Goal: Task Accomplishment & Management: Manage account settings

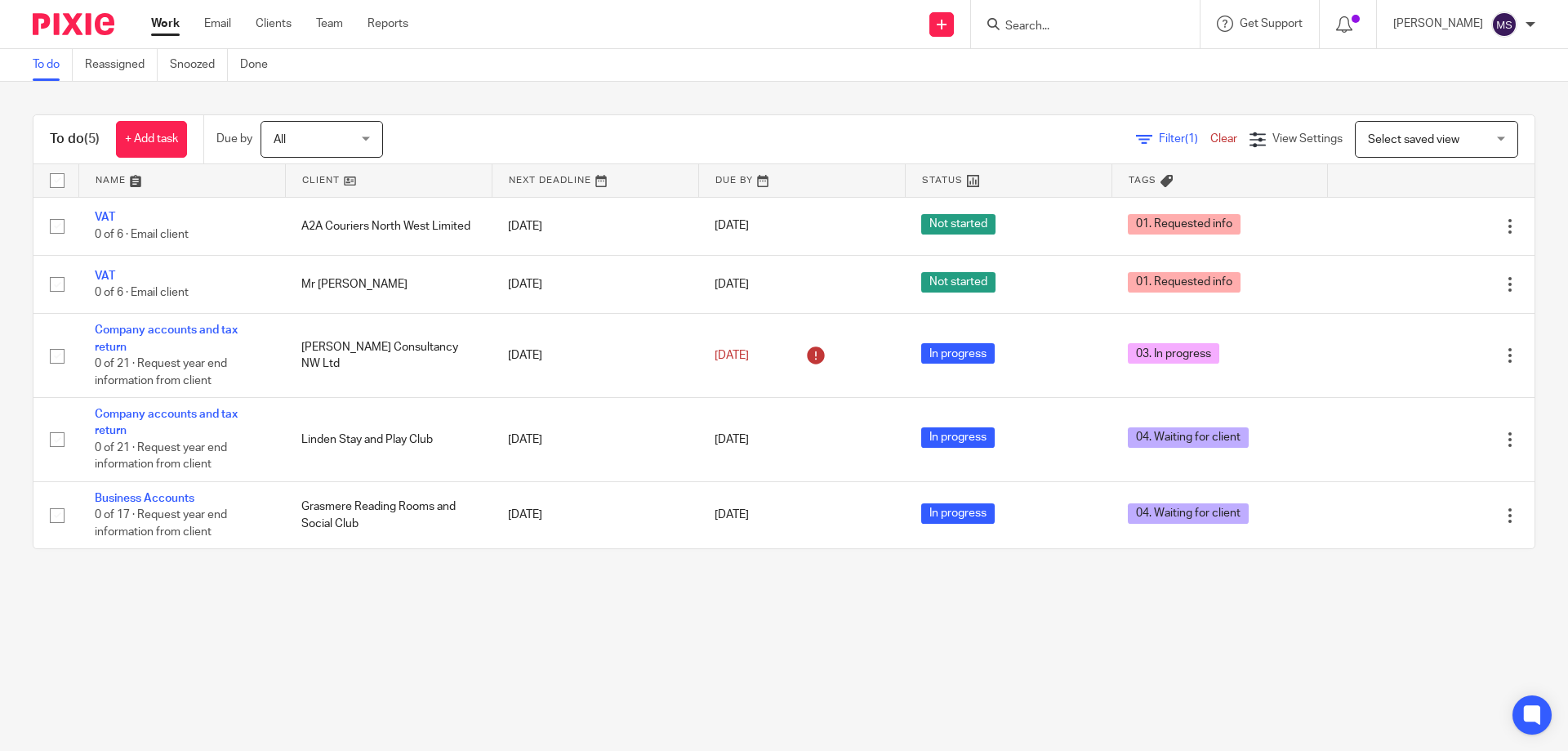
click at [1046, 22] on input "Search" at bounding box center [1077, 27] width 147 height 15
click at [1018, 27] on input "Search" at bounding box center [1077, 27] width 147 height 15
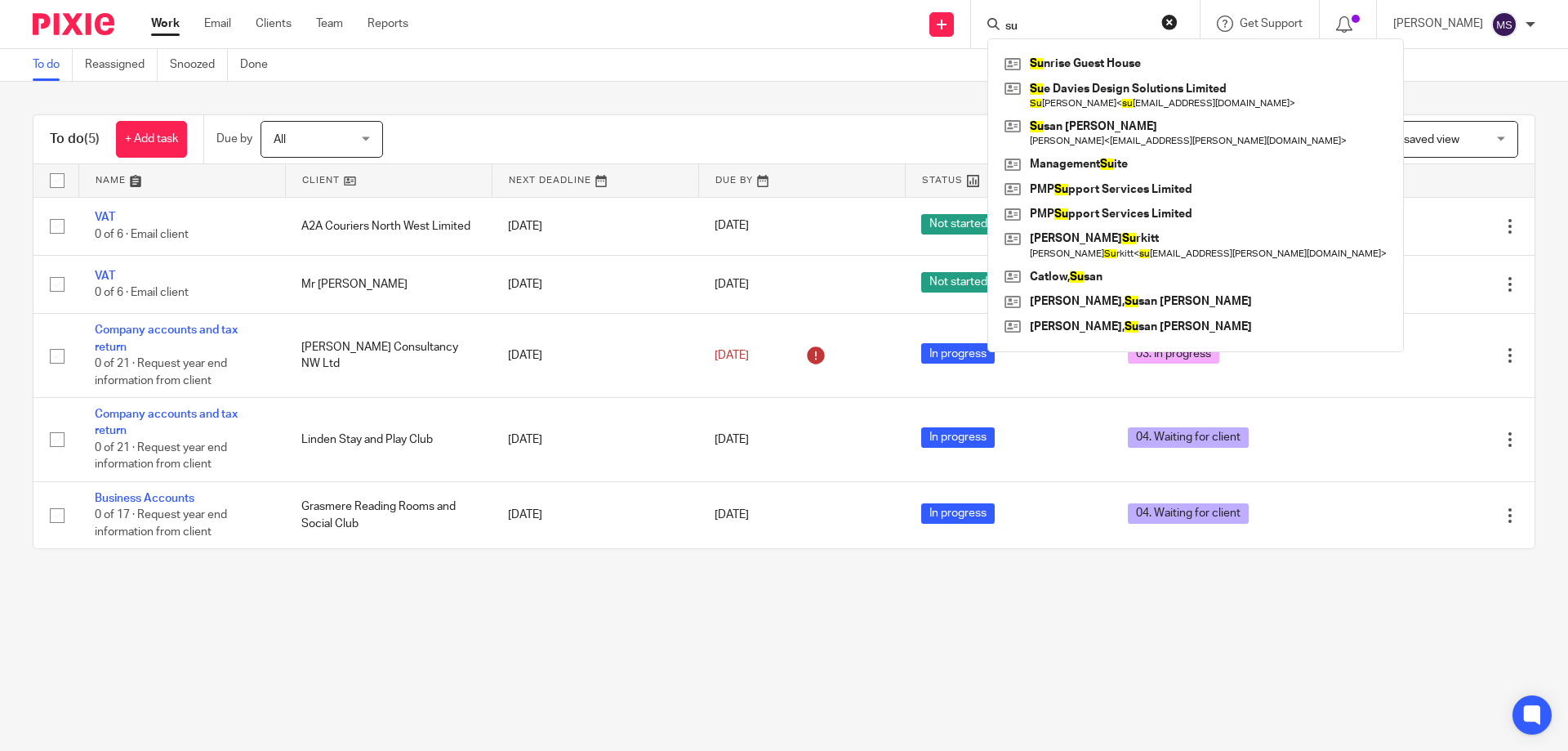
type input "suz"
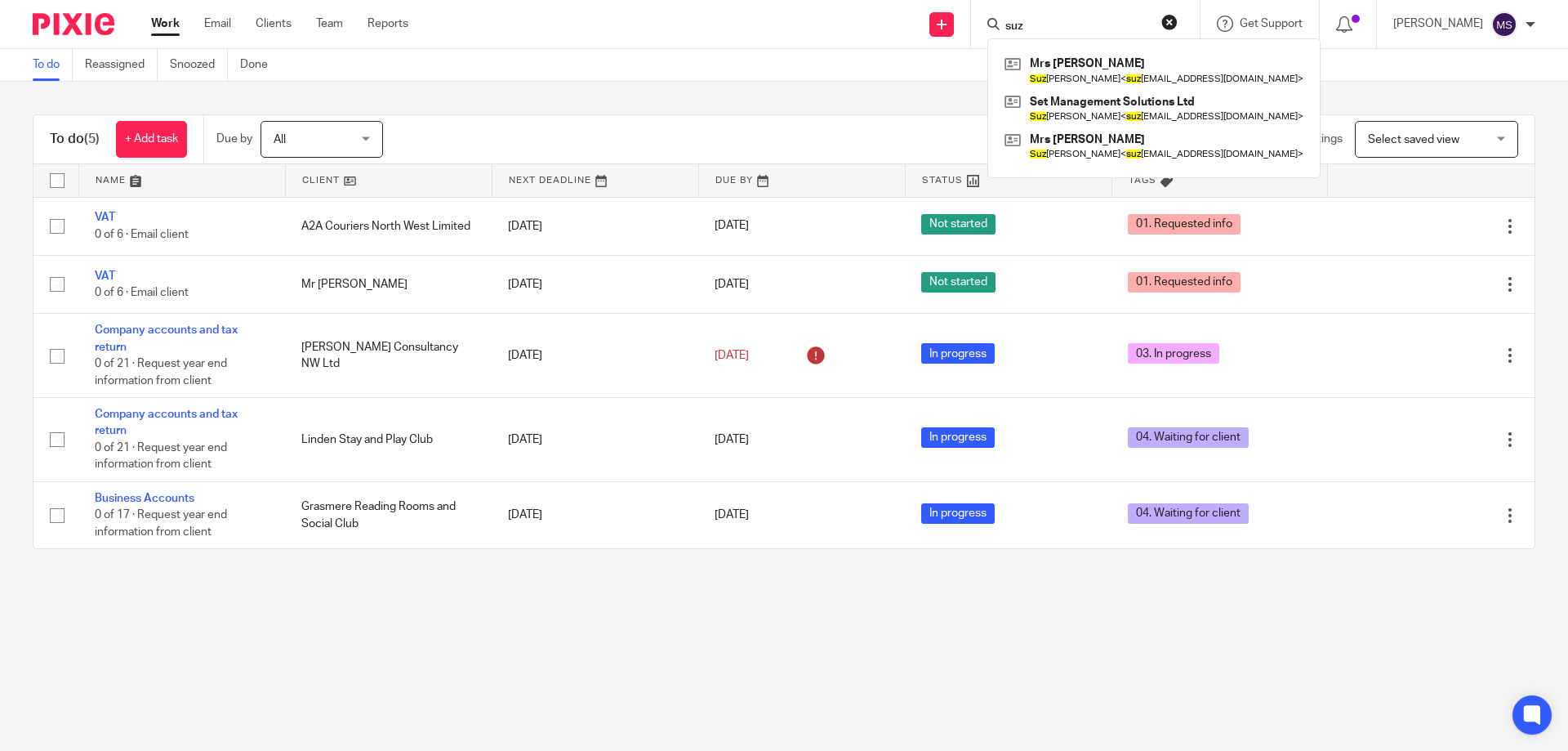
drag, startPoint x: 1043, startPoint y: 27, endPoint x: 963, endPoint y: 27, distance: 80.0
click at [963, 27] on div "Send new email Create task Add client suz Mrs S Tytler Suz anne Tytler < suz an…" at bounding box center [999, 24] width 1135 height 48
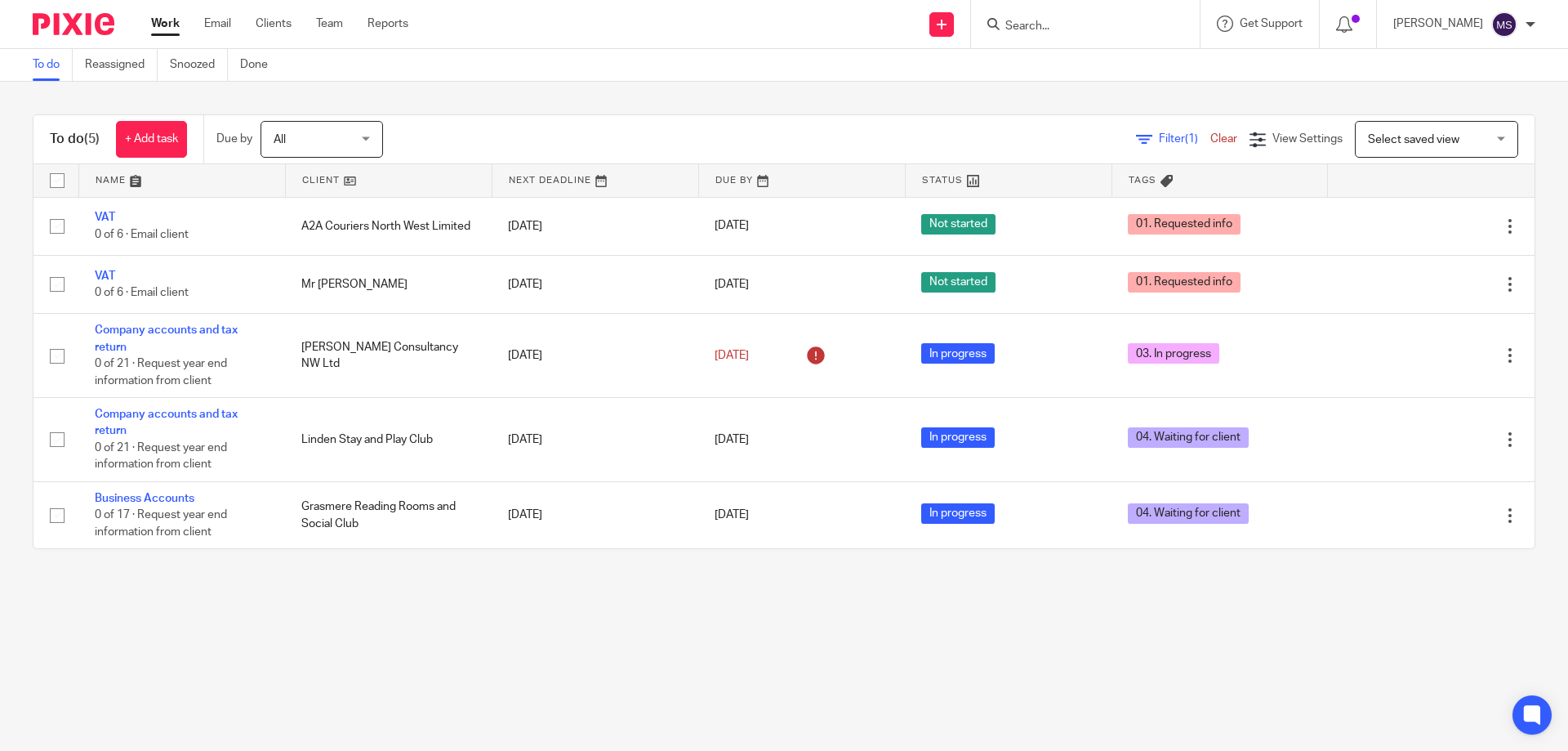
click at [1020, 20] on input "Search" at bounding box center [1077, 27] width 147 height 15
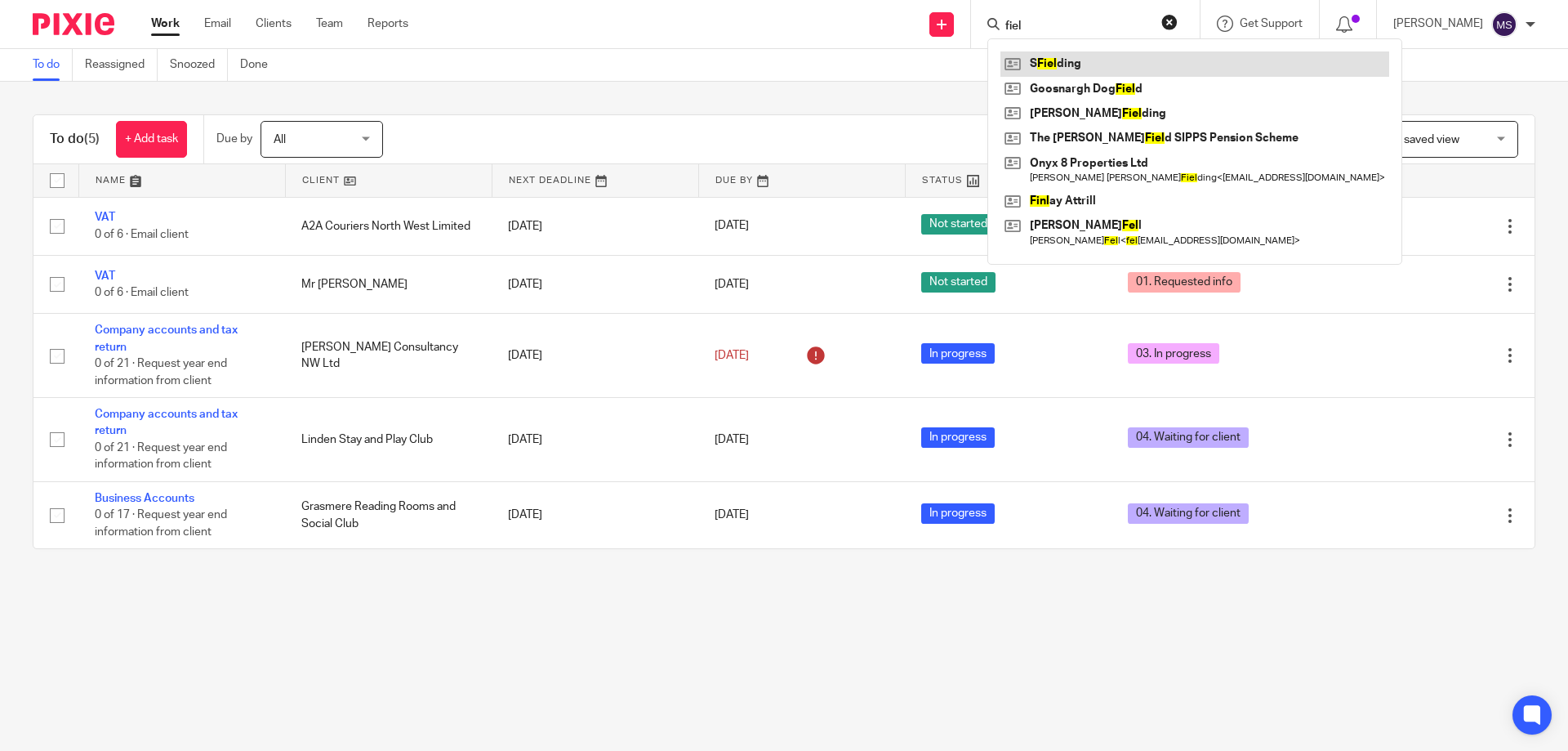
type input "fiel"
click at [1036, 58] on link at bounding box center [1195, 64] width 389 height 25
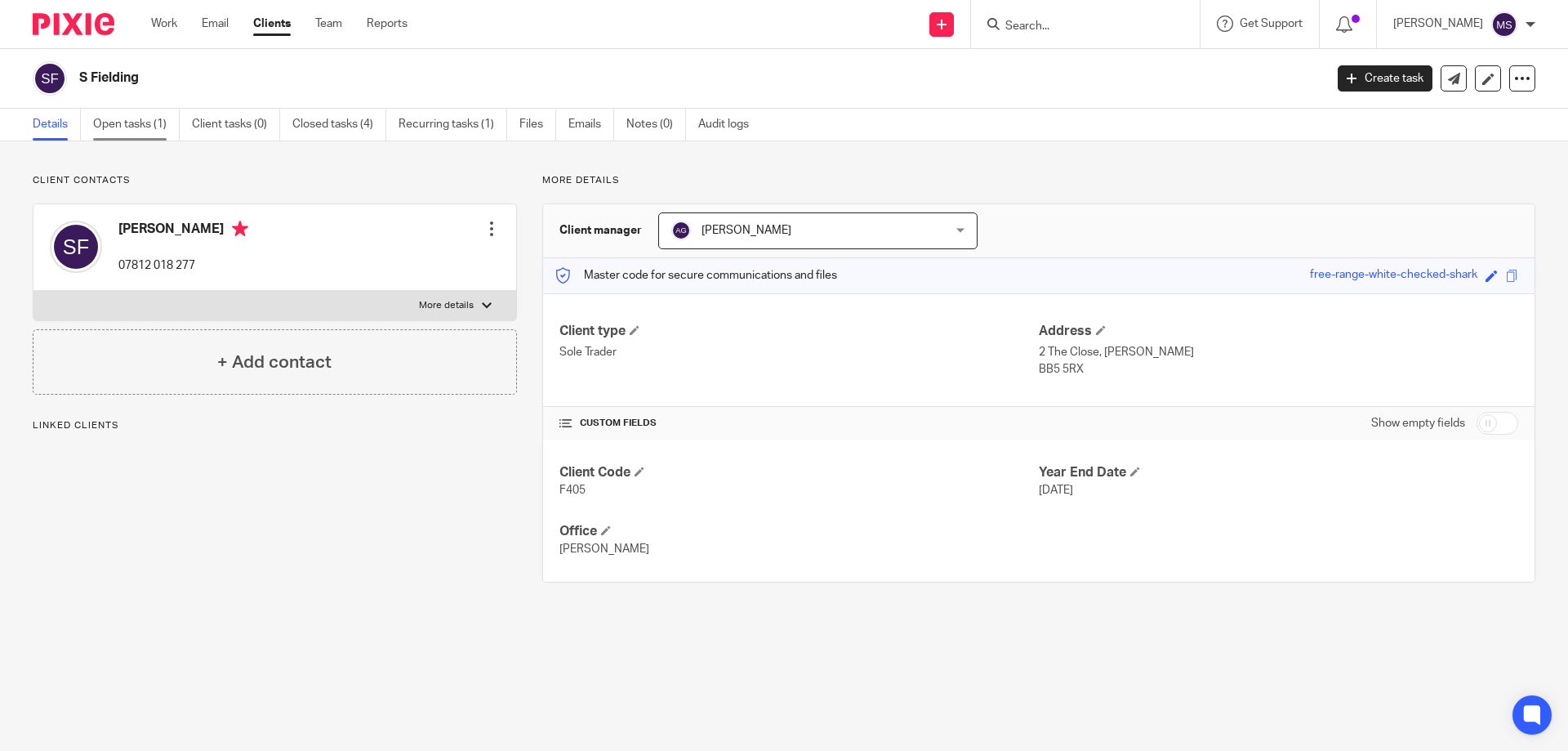
click at [144, 125] on link "Open tasks (1)" at bounding box center [136, 125] width 87 height 32
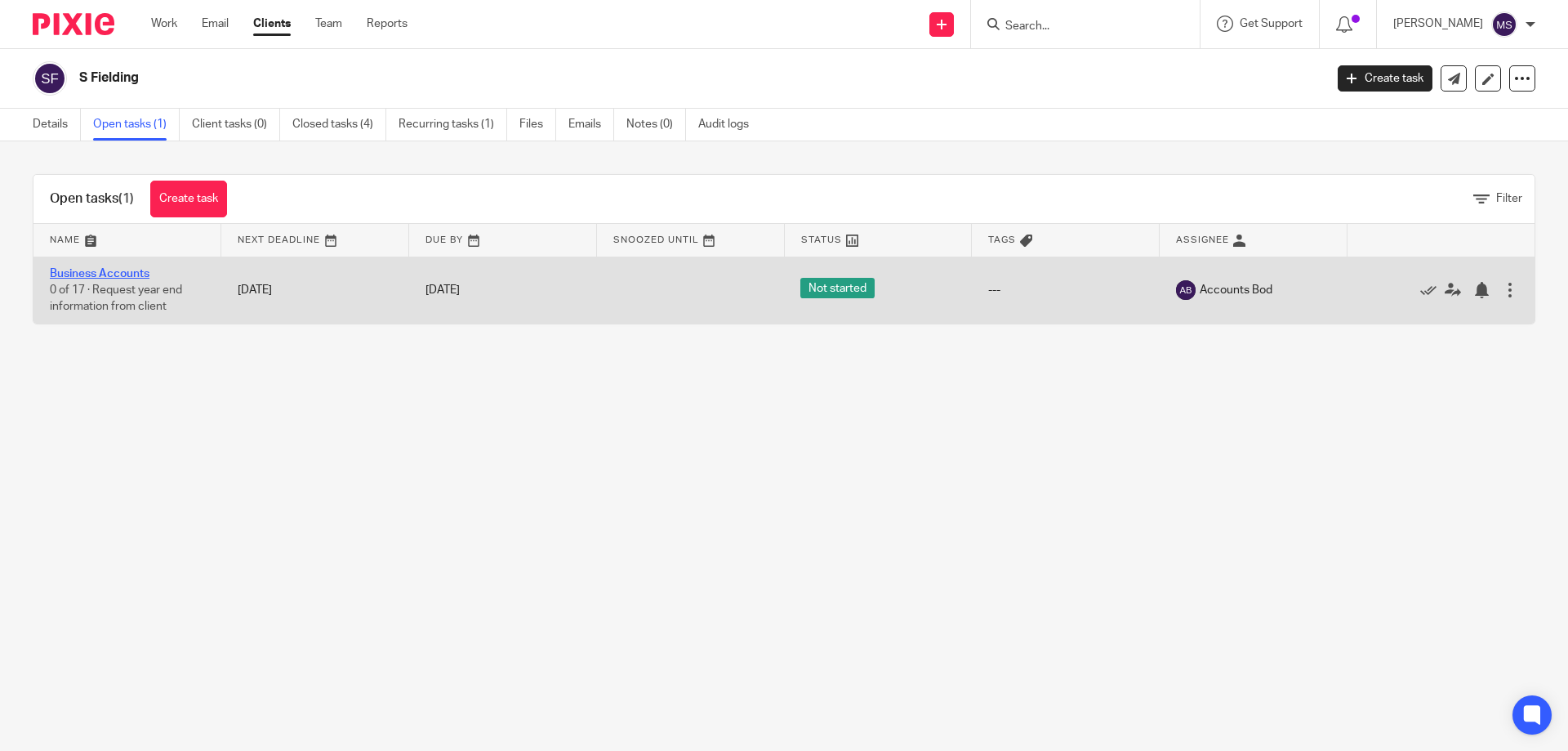
click at [140, 272] on link "Business Accounts" at bounding box center [99, 273] width 100 height 11
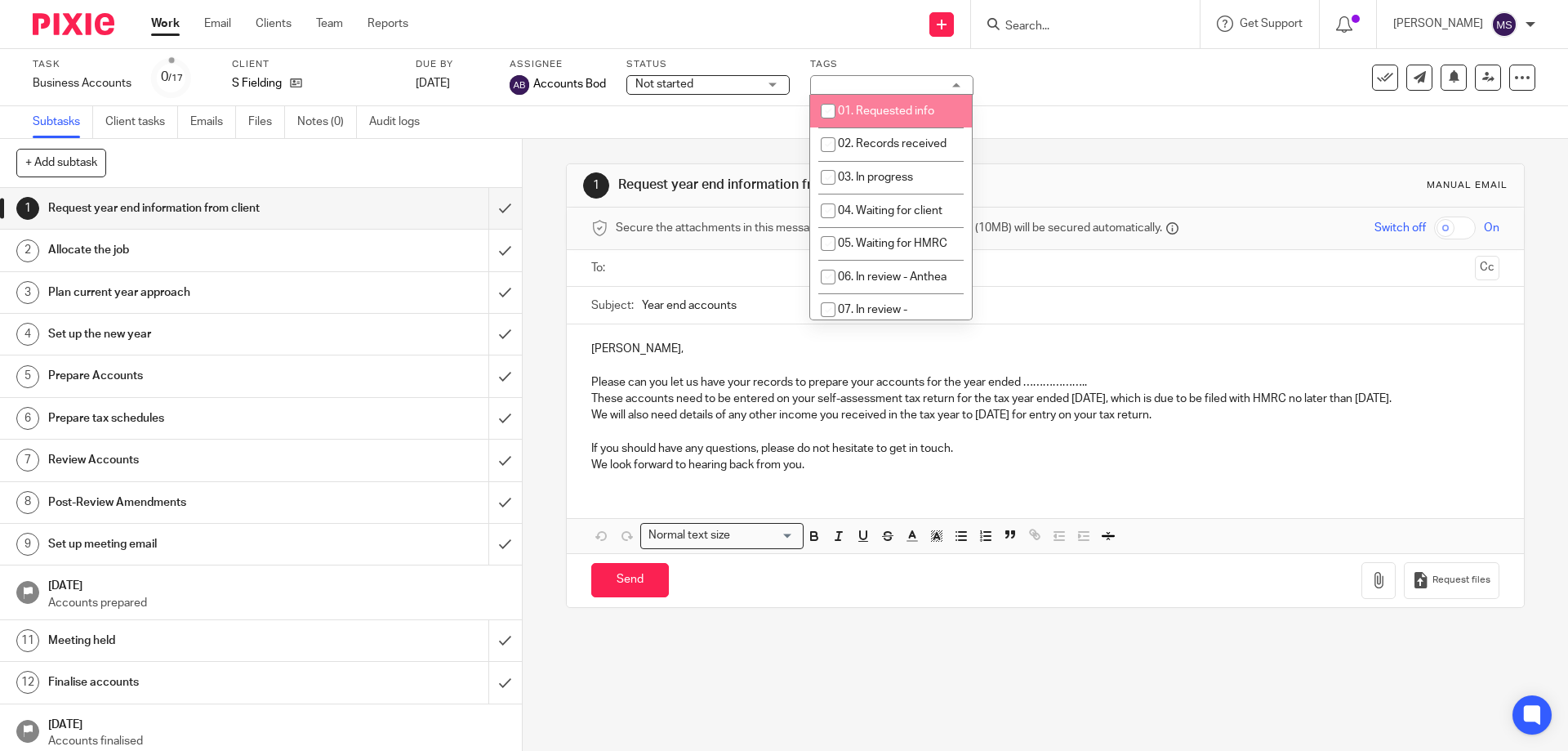
click at [895, 138] on li "02. Records received" at bounding box center [891, 144] width 162 height 34
checkbox input "true"
click at [1049, 121] on div "Subtasks Client tasks Emails Files Notes (0) Audit logs" at bounding box center [784, 122] width 1568 height 33
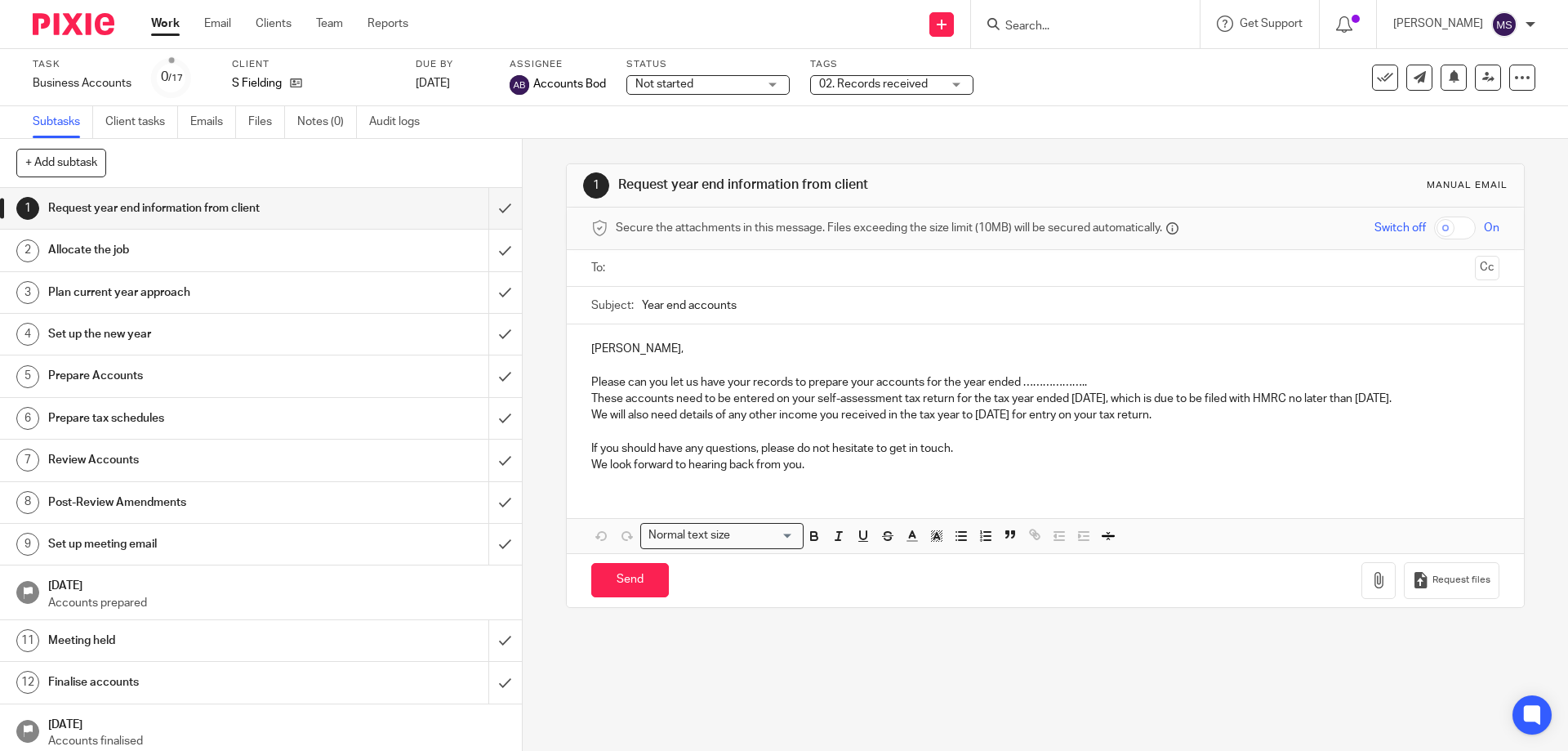
click at [1001, 27] on div at bounding box center [1082, 24] width 190 height 20
click at [1009, 27] on input "Search" at bounding box center [1077, 27] width 147 height 15
type input "ony"
click at [1049, 57] on link at bounding box center [1146, 70] width 293 height 37
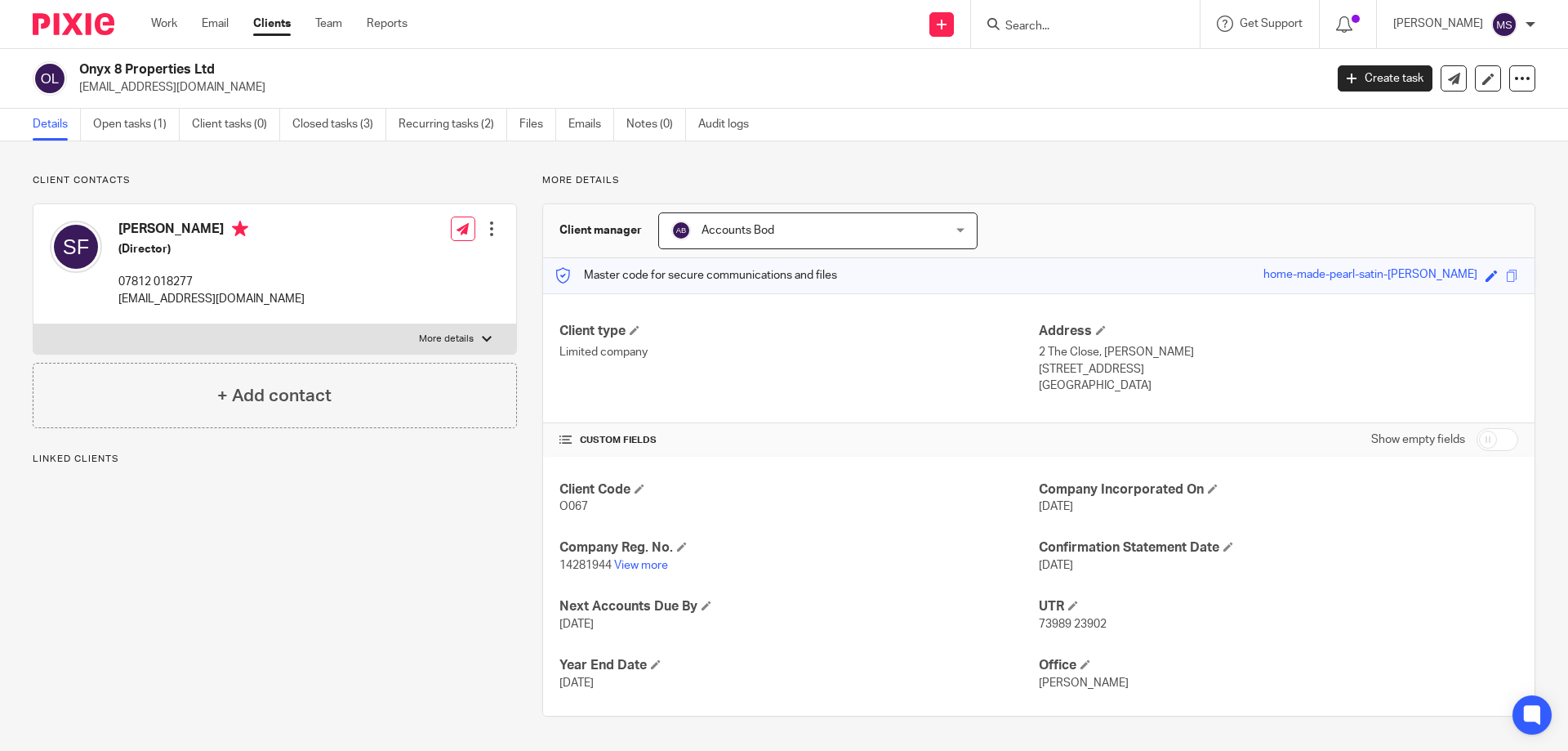
click at [116, 117] on link "Open tasks (1)" at bounding box center [136, 125] width 87 height 32
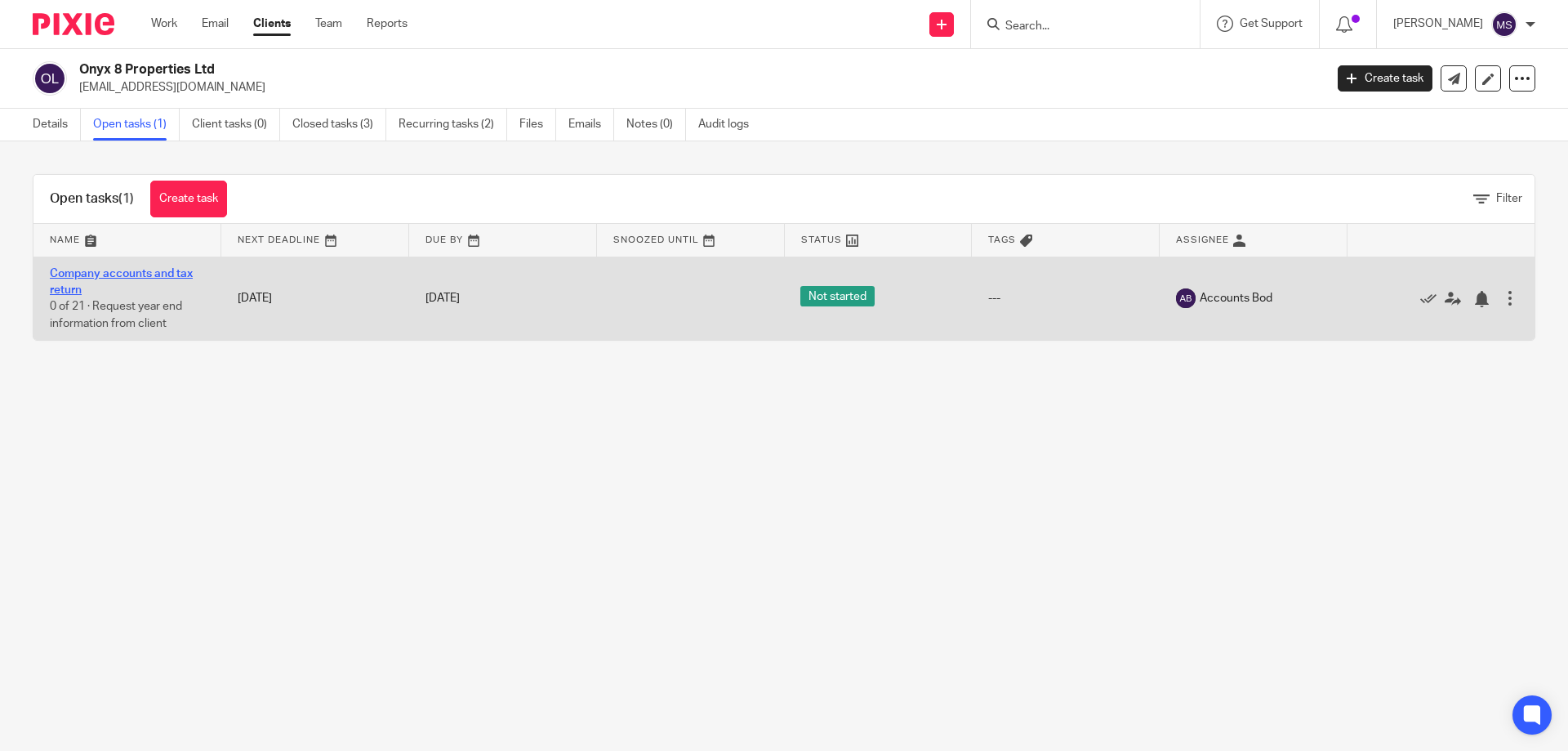
click at [61, 279] on link "Company accounts and tax return" at bounding box center [121, 281] width 143 height 27
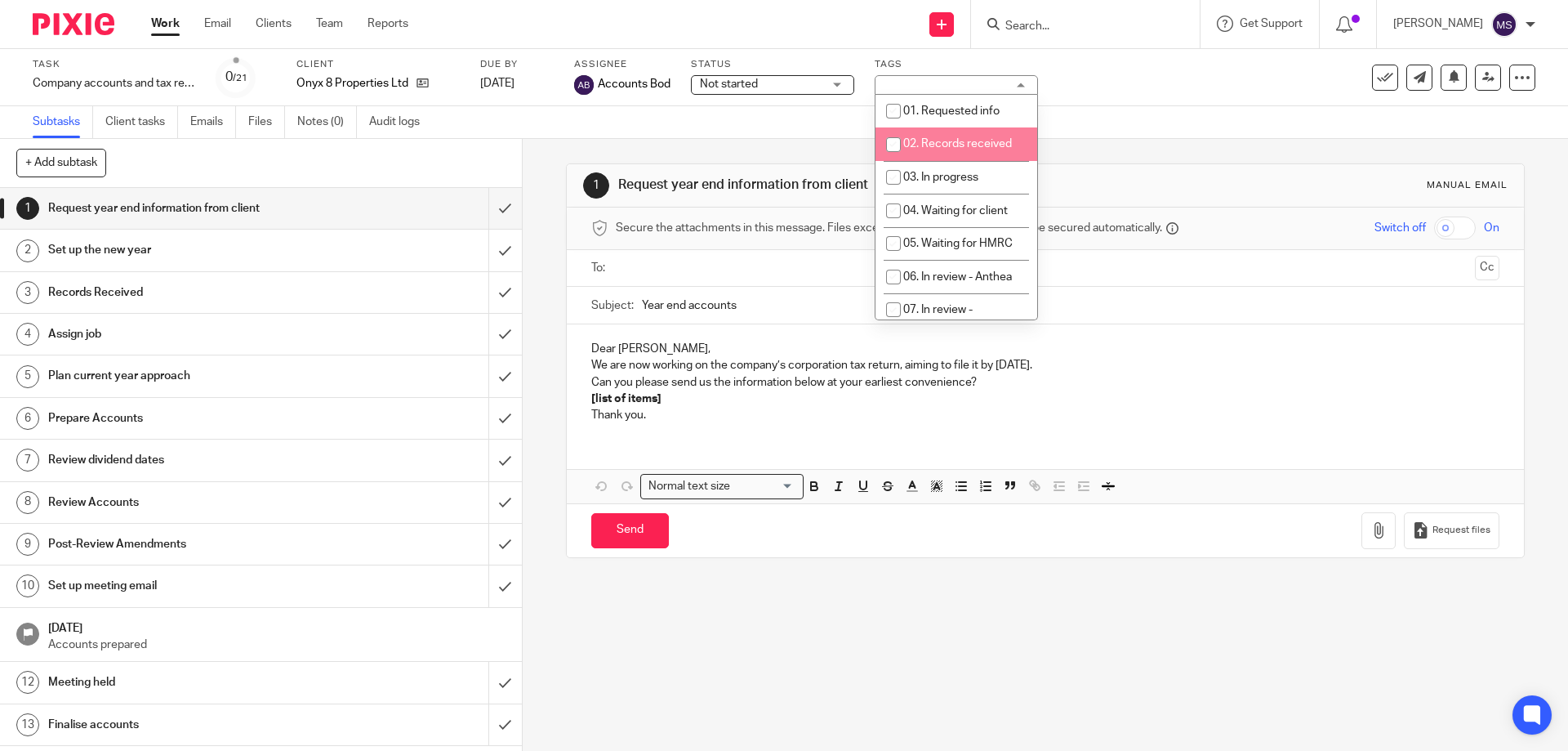
click at [925, 142] on span "02. Records received" at bounding box center [957, 143] width 109 height 11
checkbox input "true"
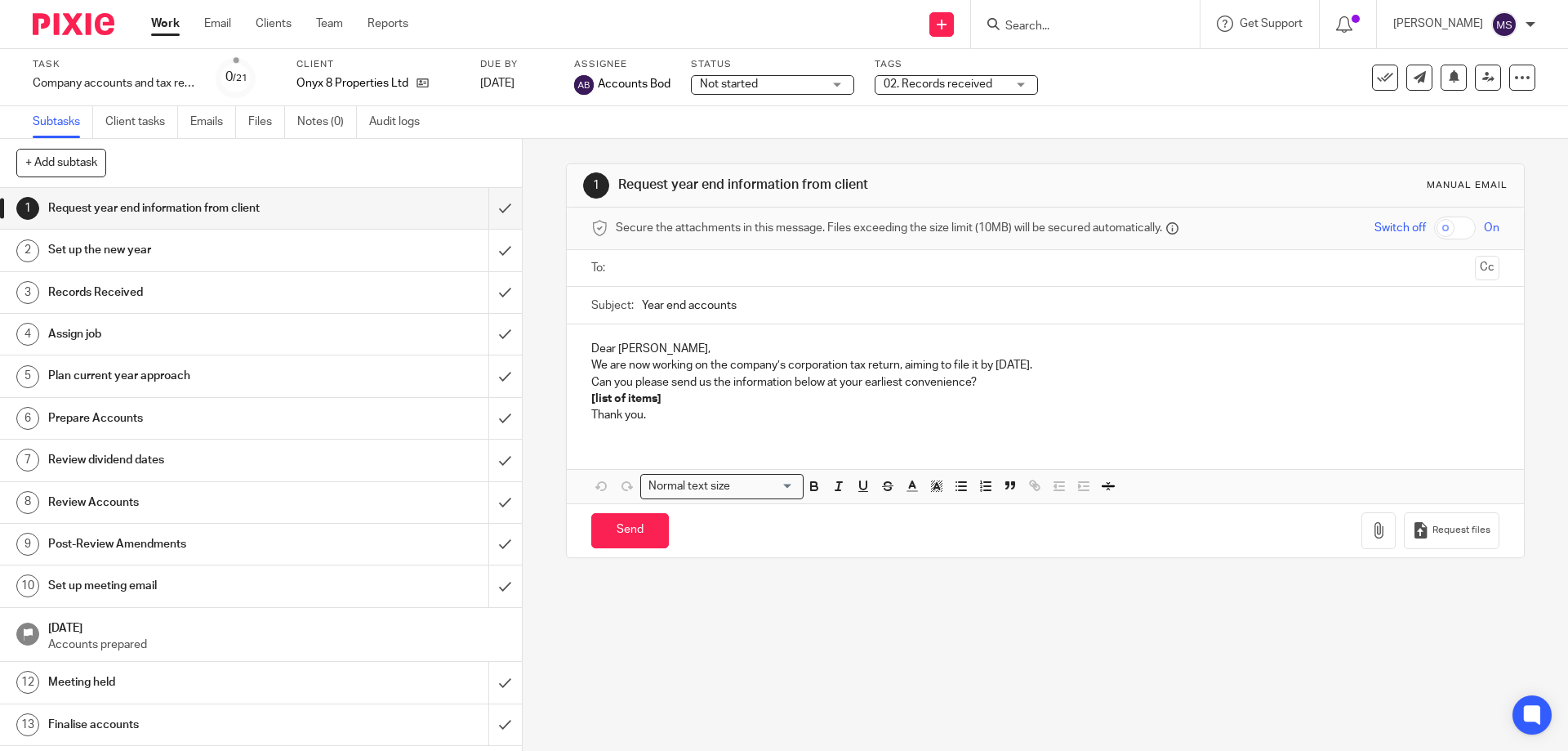
click at [1200, 136] on div "Subtasks Client tasks Emails Files Notes (0) Audit logs" at bounding box center [784, 122] width 1568 height 33
click at [171, 27] on link "Work" at bounding box center [165, 24] width 28 height 16
